Goal: Task Accomplishment & Management: Complete application form

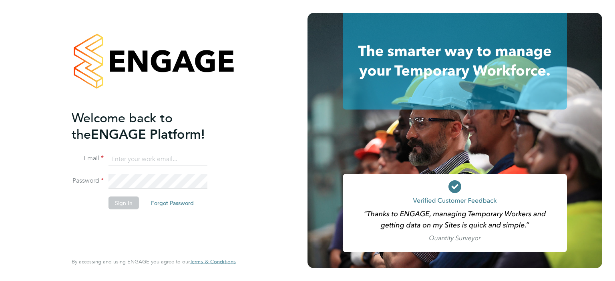
click at [159, 159] on input at bounding box center [157, 159] width 99 height 14
type input "[EMAIL_ADDRESS][PERSON_NAME][DOMAIN_NAME]"
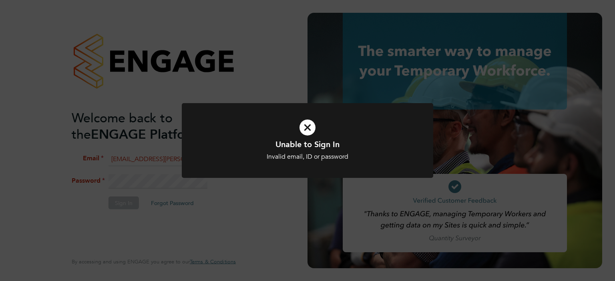
drag, startPoint x: 224, startPoint y: 206, endPoint x: 147, endPoint y: 189, distance: 78.8
click at [222, 205] on div "Unable to Sign In Invalid email, ID or password Cancel Okay" at bounding box center [307, 140] width 615 height 281
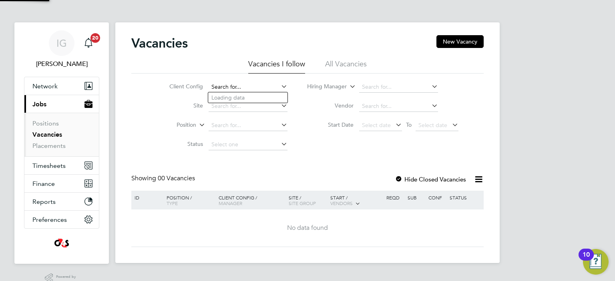
click at [223, 89] on input at bounding box center [248, 87] width 79 height 11
type input "[PERSON_NAME]"
click at [43, 166] on span "Timesheets" at bounding box center [48, 166] width 33 height 8
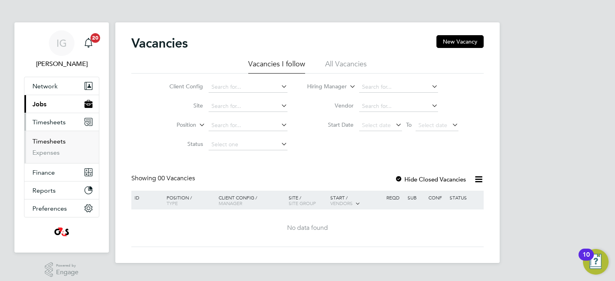
click at [45, 142] on link "Timesheets" at bounding box center [48, 142] width 33 height 8
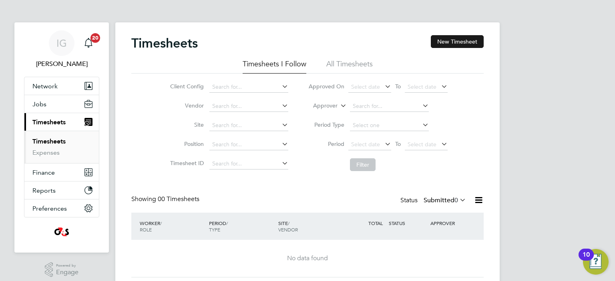
click at [451, 43] on button "New Timesheet" at bounding box center [457, 41] width 53 height 13
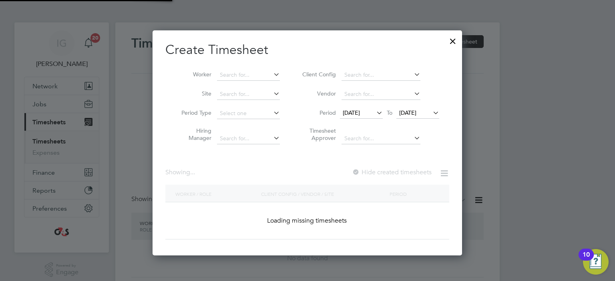
scroll to position [1242, 310]
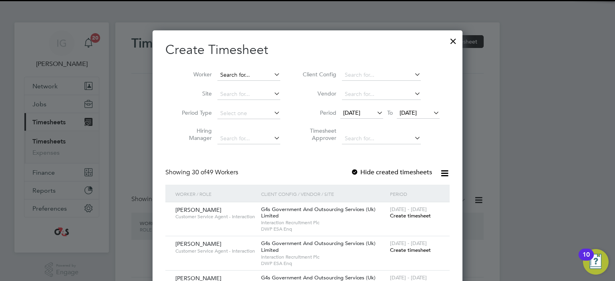
click at [247, 76] on input at bounding box center [248, 75] width 63 height 11
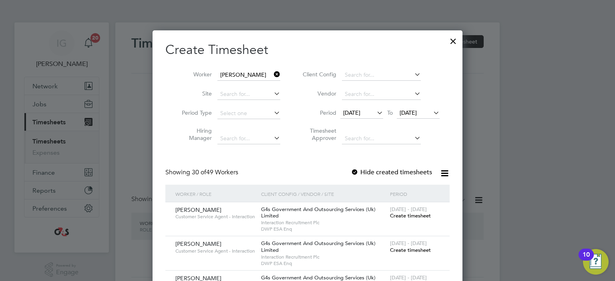
click at [242, 137] on li "[PERSON_NAME]" at bounding box center [266, 139] width 99 height 11
type input "[PERSON_NAME]"
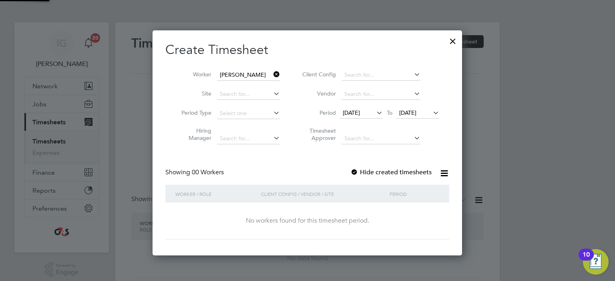
scroll to position [225, 310]
click at [375, 171] on label "Hide created timesheets" at bounding box center [390, 173] width 81 height 8
click at [360, 113] on span "[DATE]" at bounding box center [351, 112] width 17 height 7
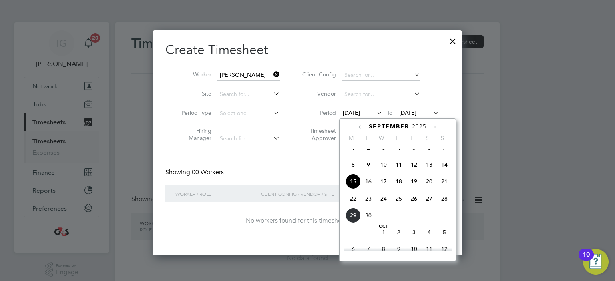
click at [351, 205] on span "22" at bounding box center [352, 198] width 15 height 15
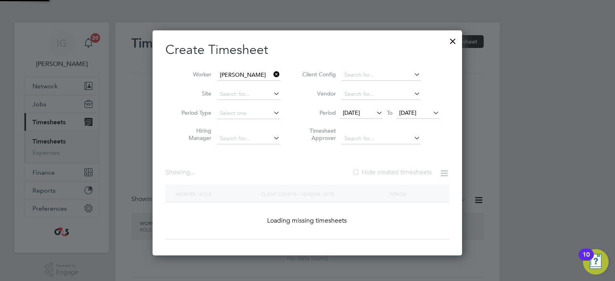
scroll to position [222, 313]
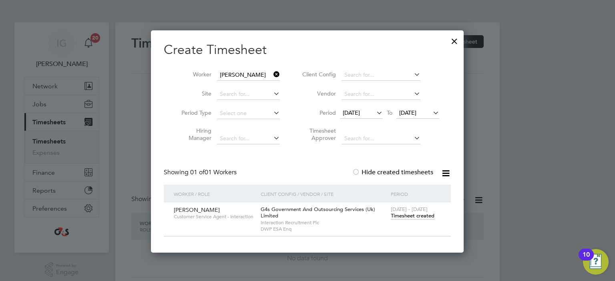
click at [401, 217] on span "Timesheet created" at bounding box center [413, 216] width 44 height 7
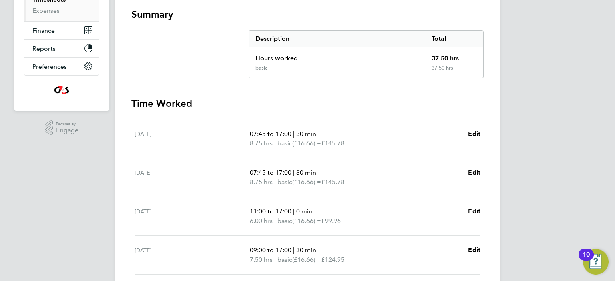
scroll to position [302, 0]
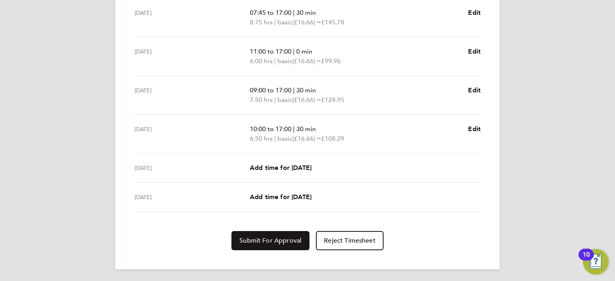
click at [269, 238] on span "Submit For Approval" at bounding box center [270, 241] width 62 height 8
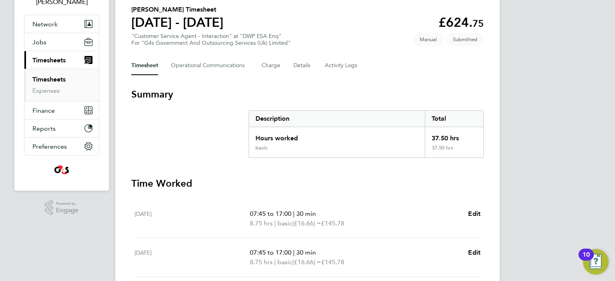
scroll to position [0, 0]
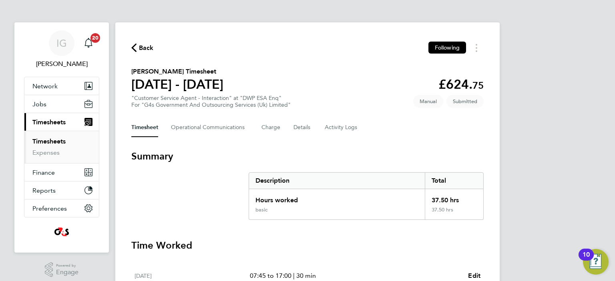
click at [146, 50] on span "Back" at bounding box center [146, 48] width 15 height 10
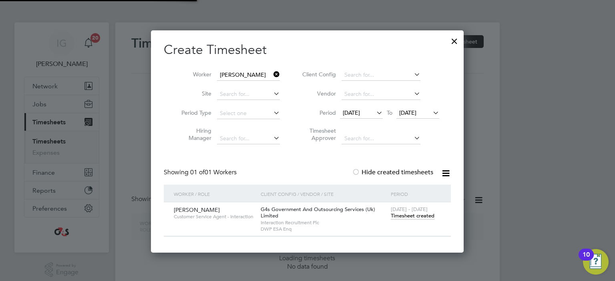
scroll to position [222, 313]
click at [272, 72] on icon at bounding box center [272, 74] width 0 height 11
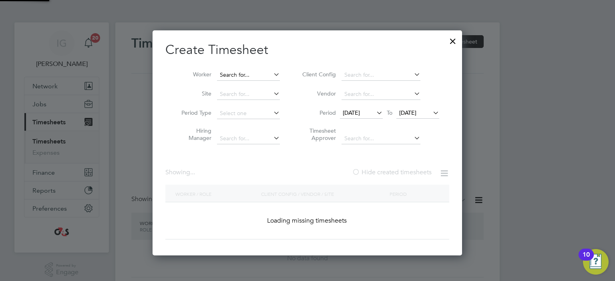
scroll to position [225, 310]
click at [251, 75] on input at bounding box center [248, 75] width 63 height 11
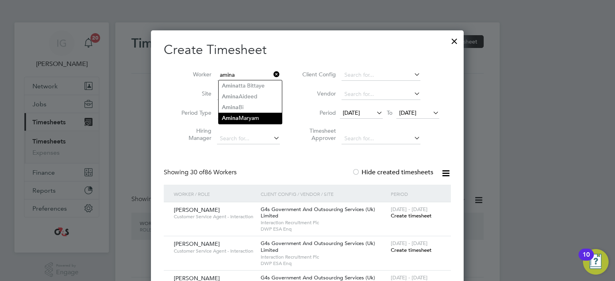
click at [235, 116] on b "Amina" at bounding box center [230, 118] width 17 height 7
type input "[PERSON_NAME] [PERSON_NAME]"
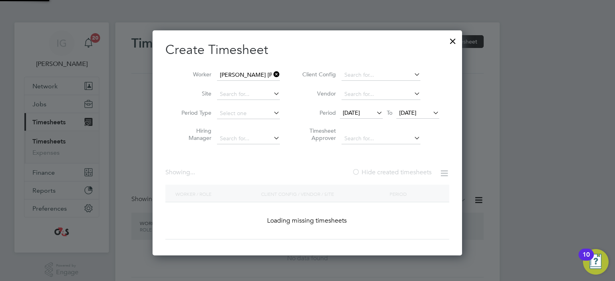
scroll to position [222, 313]
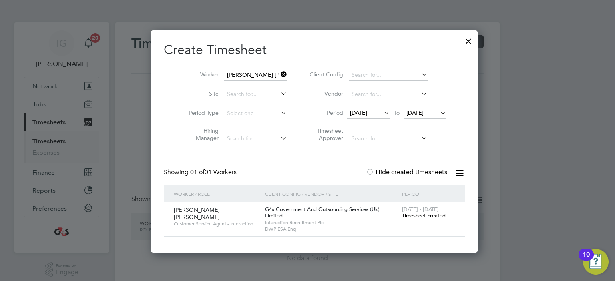
click at [402, 216] on span "Timesheet created" at bounding box center [424, 216] width 44 height 7
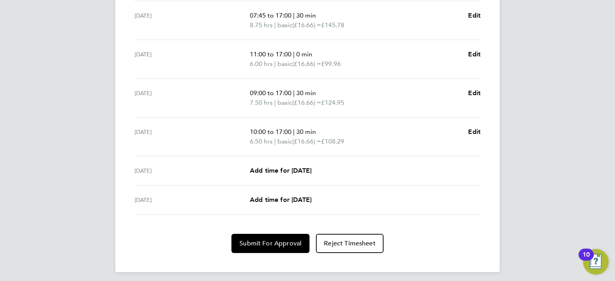
scroll to position [302, 0]
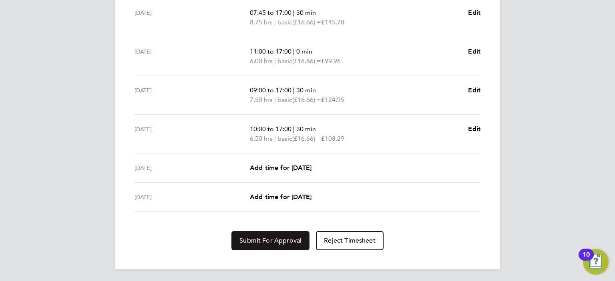
click at [272, 239] on span "Submit For Approval" at bounding box center [270, 241] width 62 height 8
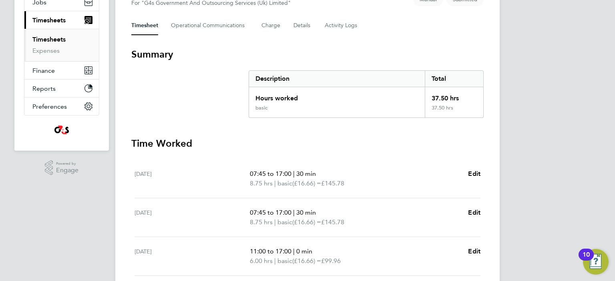
scroll to position [0, 0]
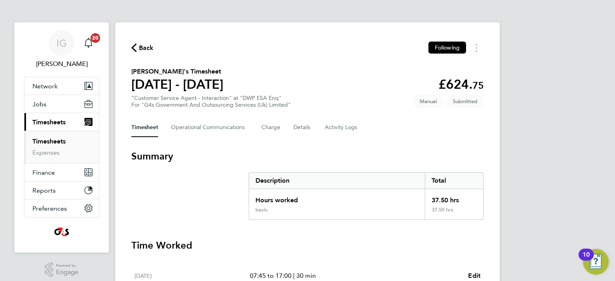
click at [133, 48] on icon "button" at bounding box center [133, 48] width 5 height 8
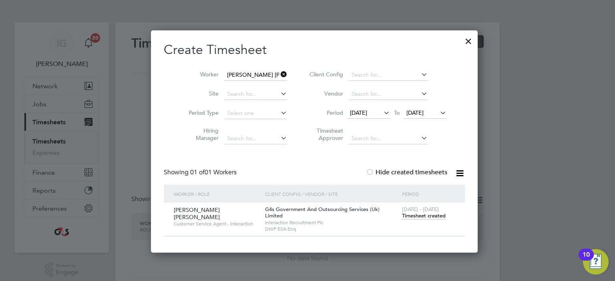
click at [279, 73] on icon at bounding box center [279, 74] width 0 height 11
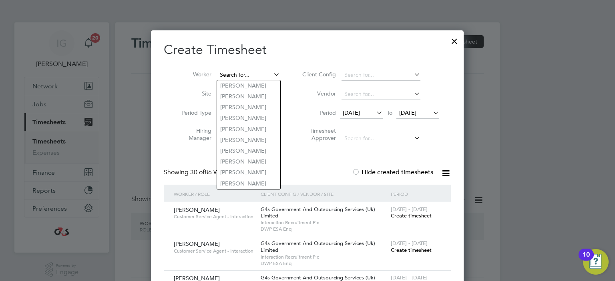
click at [264, 76] on input at bounding box center [248, 75] width 63 height 11
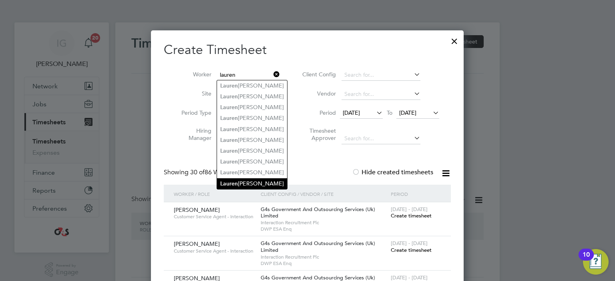
click at [247, 185] on li "[PERSON_NAME]" at bounding box center [252, 184] width 70 height 11
type input "[PERSON_NAME]"
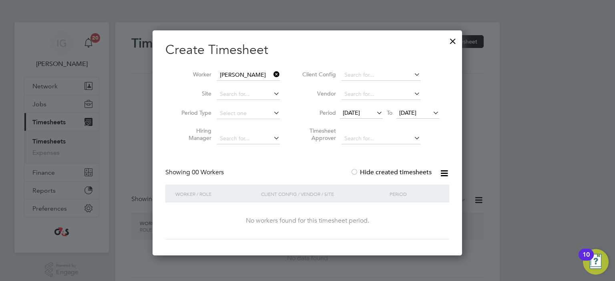
click at [374, 172] on label "Hide created timesheets" at bounding box center [390, 173] width 81 height 8
click at [375, 172] on label "Hide created timesheets" at bounding box center [390, 173] width 81 height 8
click at [259, 74] on input at bounding box center [248, 75] width 63 height 11
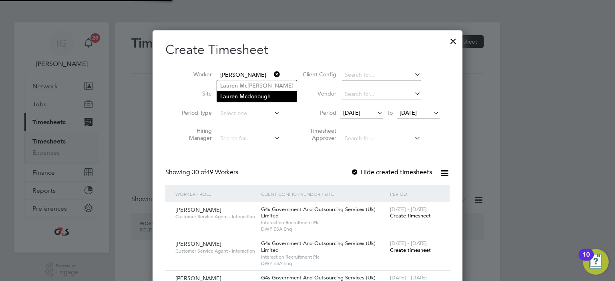
click at [253, 96] on li "[PERSON_NAME]" at bounding box center [257, 96] width 80 height 11
type input "[PERSON_NAME]"
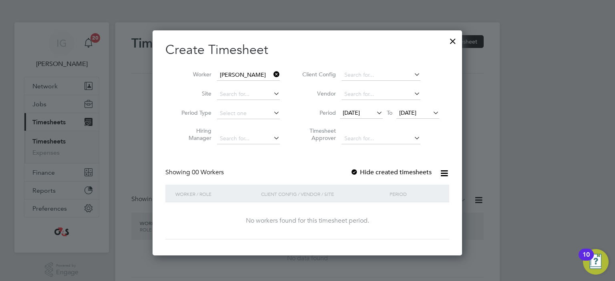
click at [372, 170] on label "Hide created timesheets" at bounding box center [390, 173] width 81 height 8
click at [360, 109] on span "[DATE]" at bounding box center [351, 112] width 17 height 7
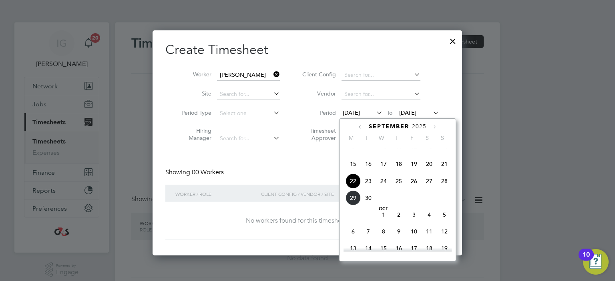
click at [352, 189] on span "22" at bounding box center [352, 181] width 15 height 15
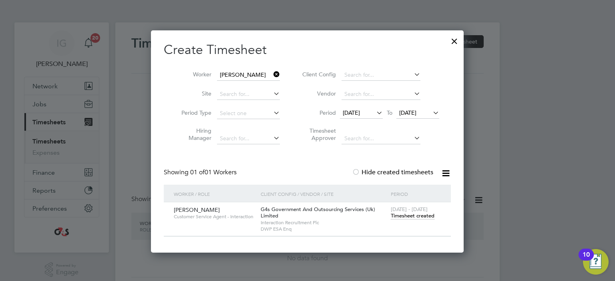
click at [407, 218] on span "Timesheet created" at bounding box center [413, 216] width 44 height 7
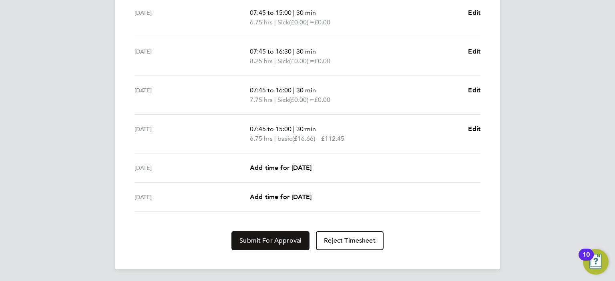
click at [272, 239] on span "Submit For Approval" at bounding box center [270, 241] width 62 height 8
